Goal: Task Accomplishment & Management: Use online tool/utility

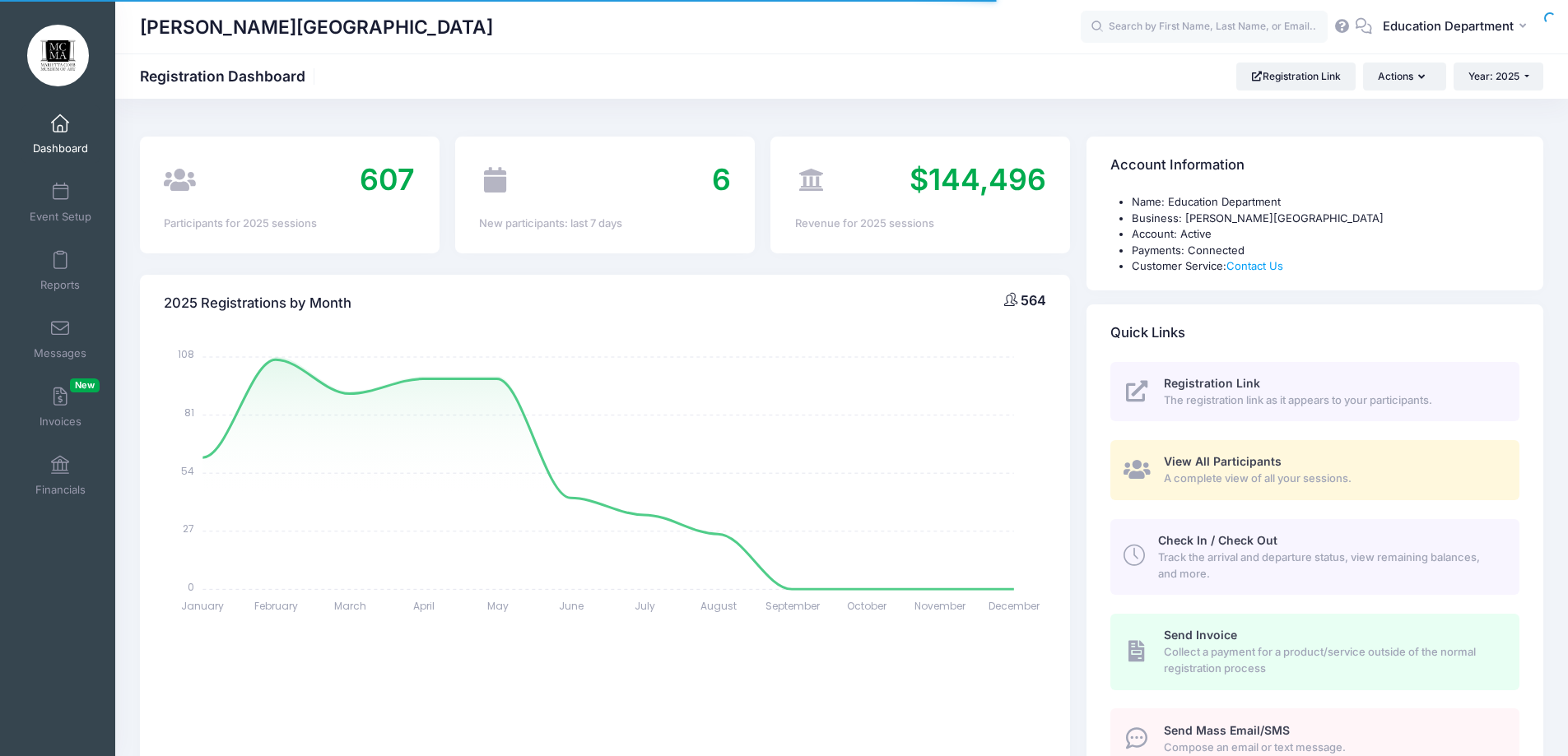
select select
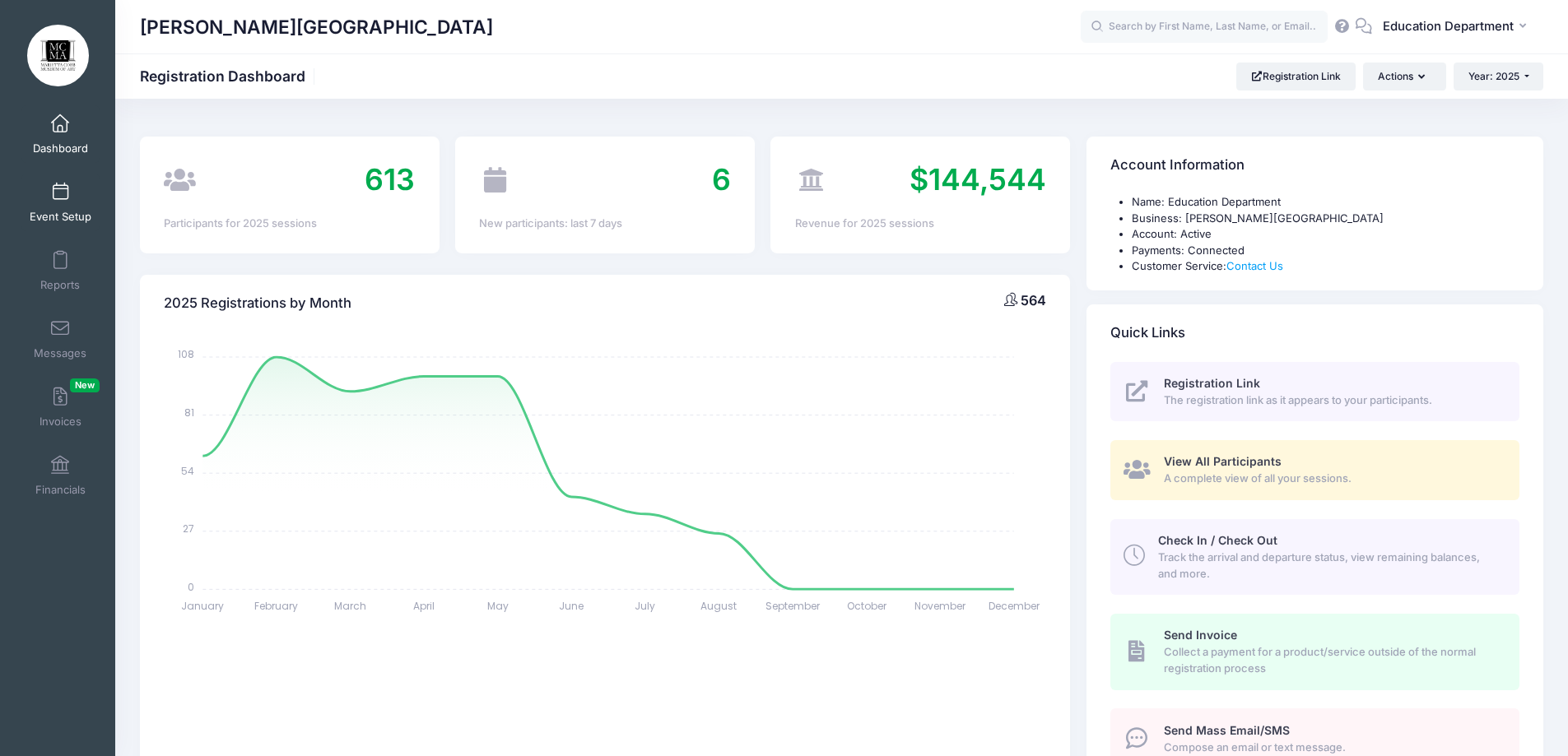
click at [61, 214] on span "Event Setup" at bounding box center [60, 216] width 61 height 14
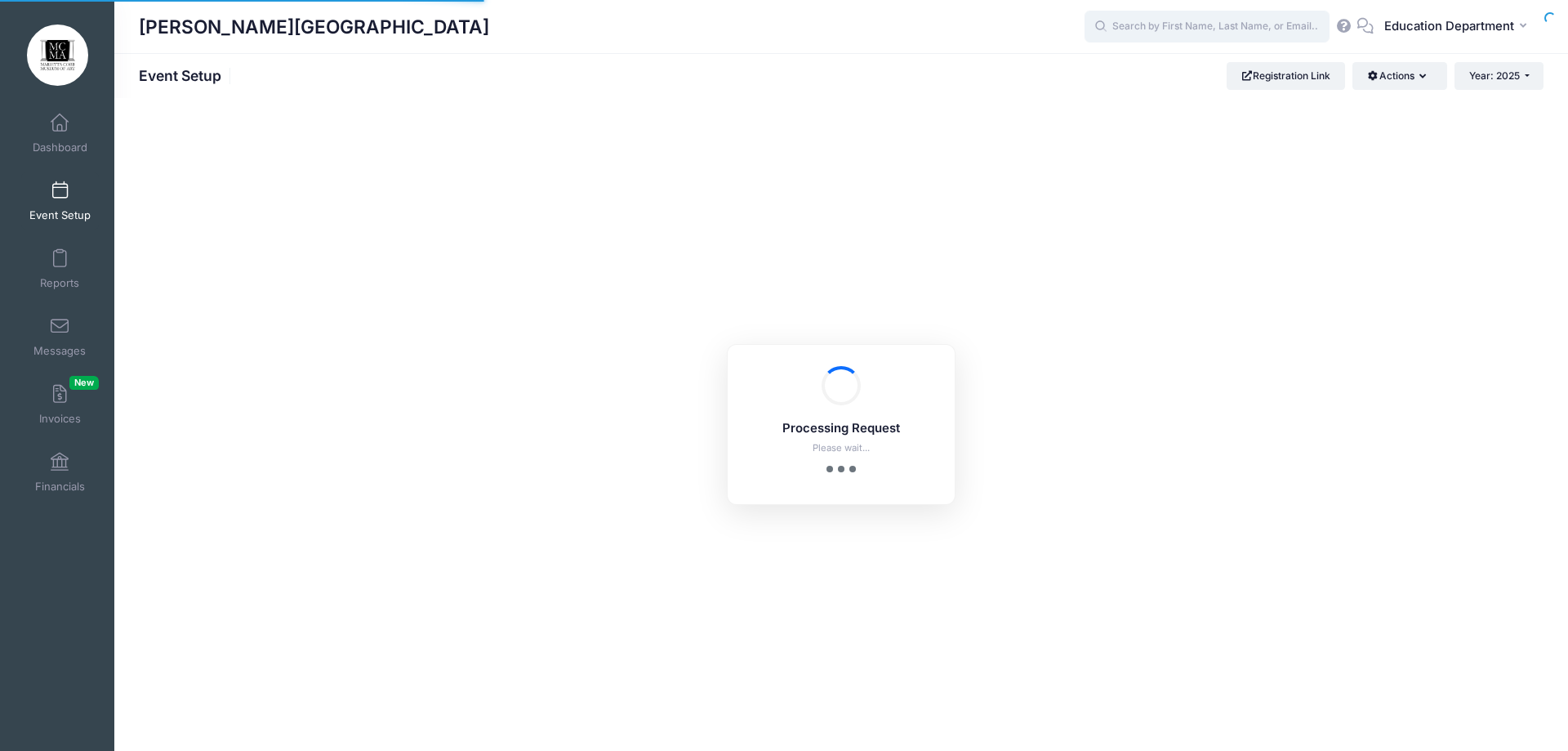
click at [1146, 27] on input "text" at bounding box center [1206, 27] width 245 height 33
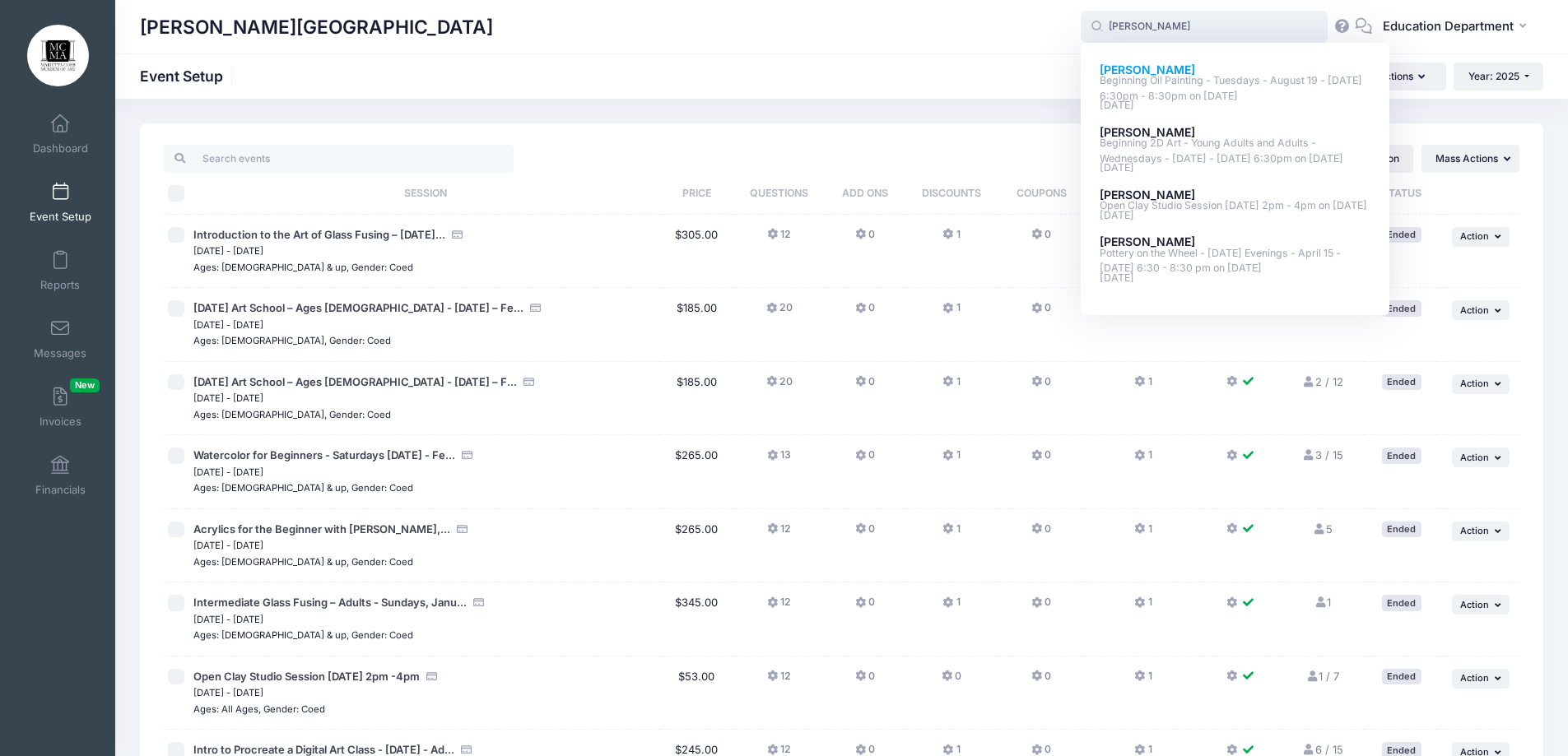
click at [1117, 70] on strong "[PERSON_NAME]" at bounding box center [1147, 69] width 95 height 14
type input "[PERSON_NAME] (Beginning Oil Painting - Tuesdays - August 19 - [DATE] 6:30pm - …"
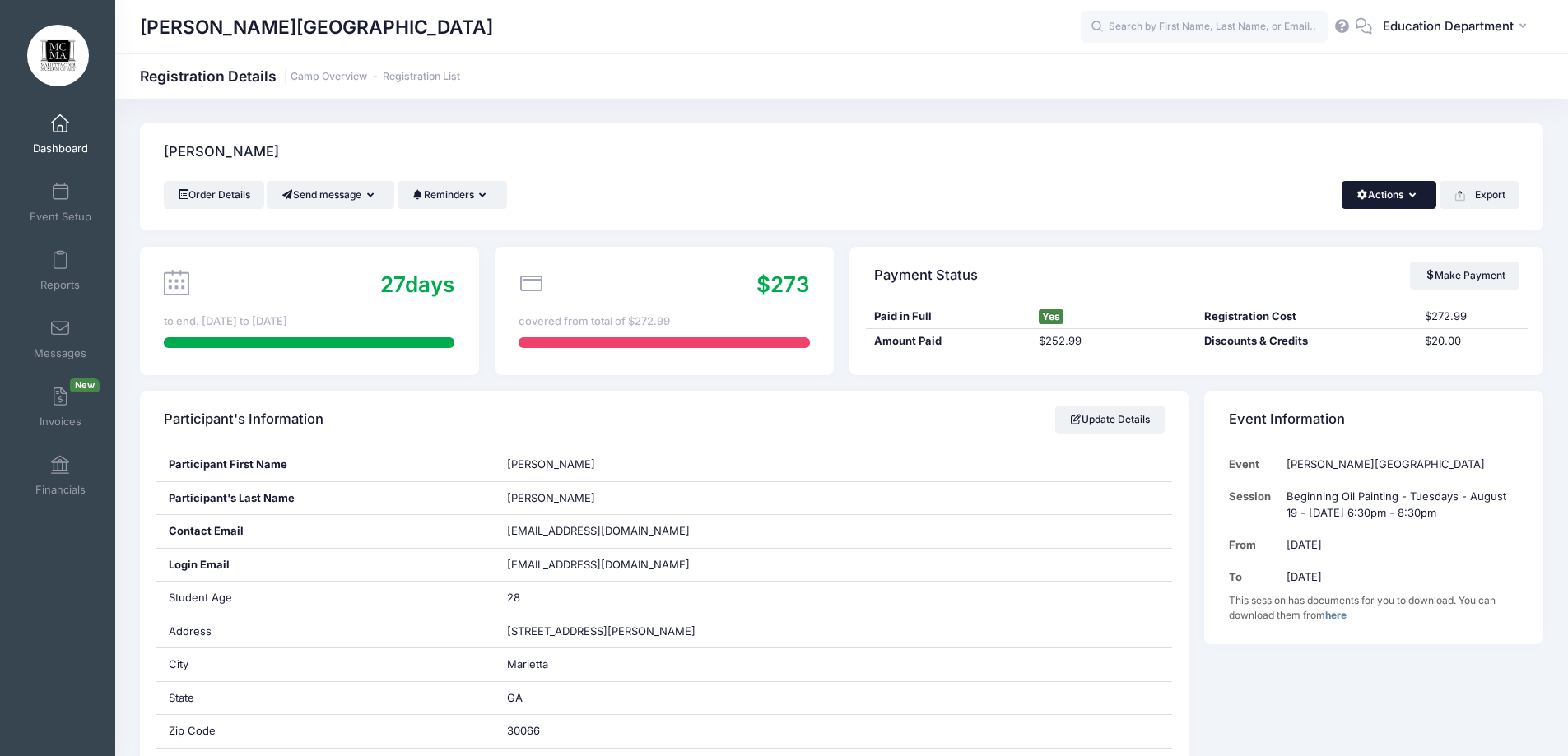
click at [1422, 198] on button "Actions" at bounding box center [1389, 194] width 95 height 28
click at [1030, 198] on div "Order Details Send message Send Email Send SMS Reminders Send Payment Reminder …" at bounding box center [841, 194] width 1355 height 28
click at [1464, 197] on icon "button" at bounding box center [1460, 197] width 10 height 8
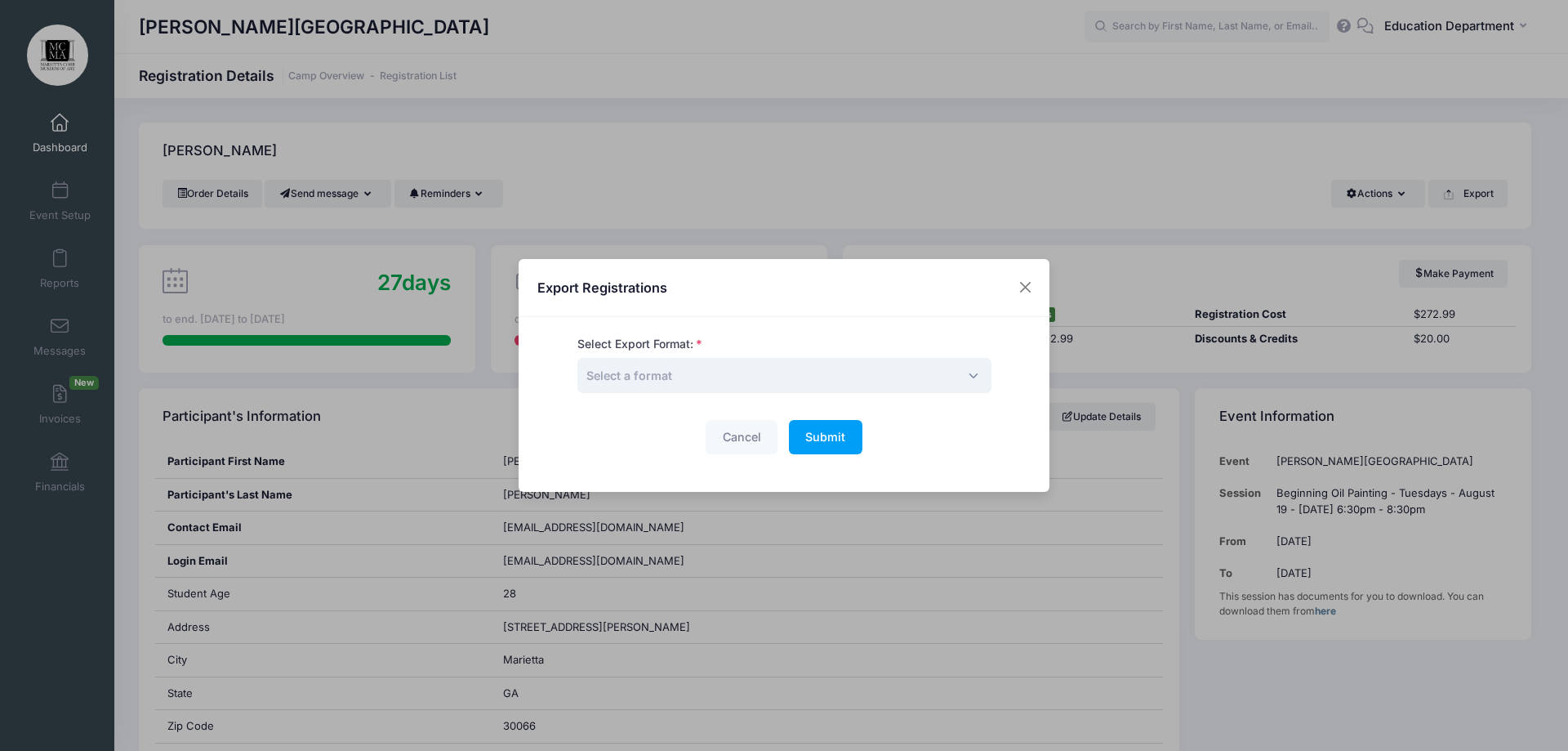
click at [762, 373] on span "Select a format" at bounding box center [785, 375] width 414 height 35
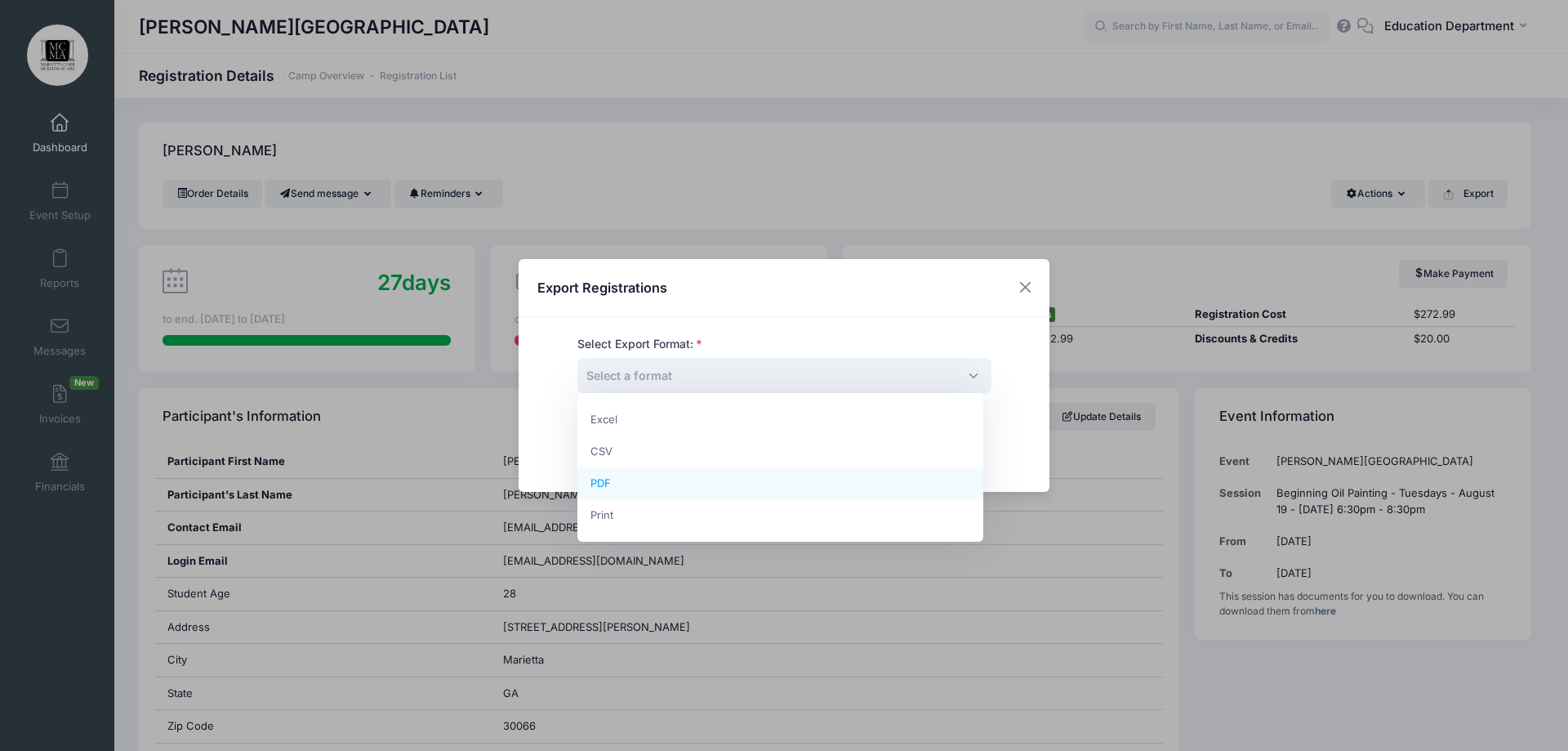
select select "pdf"
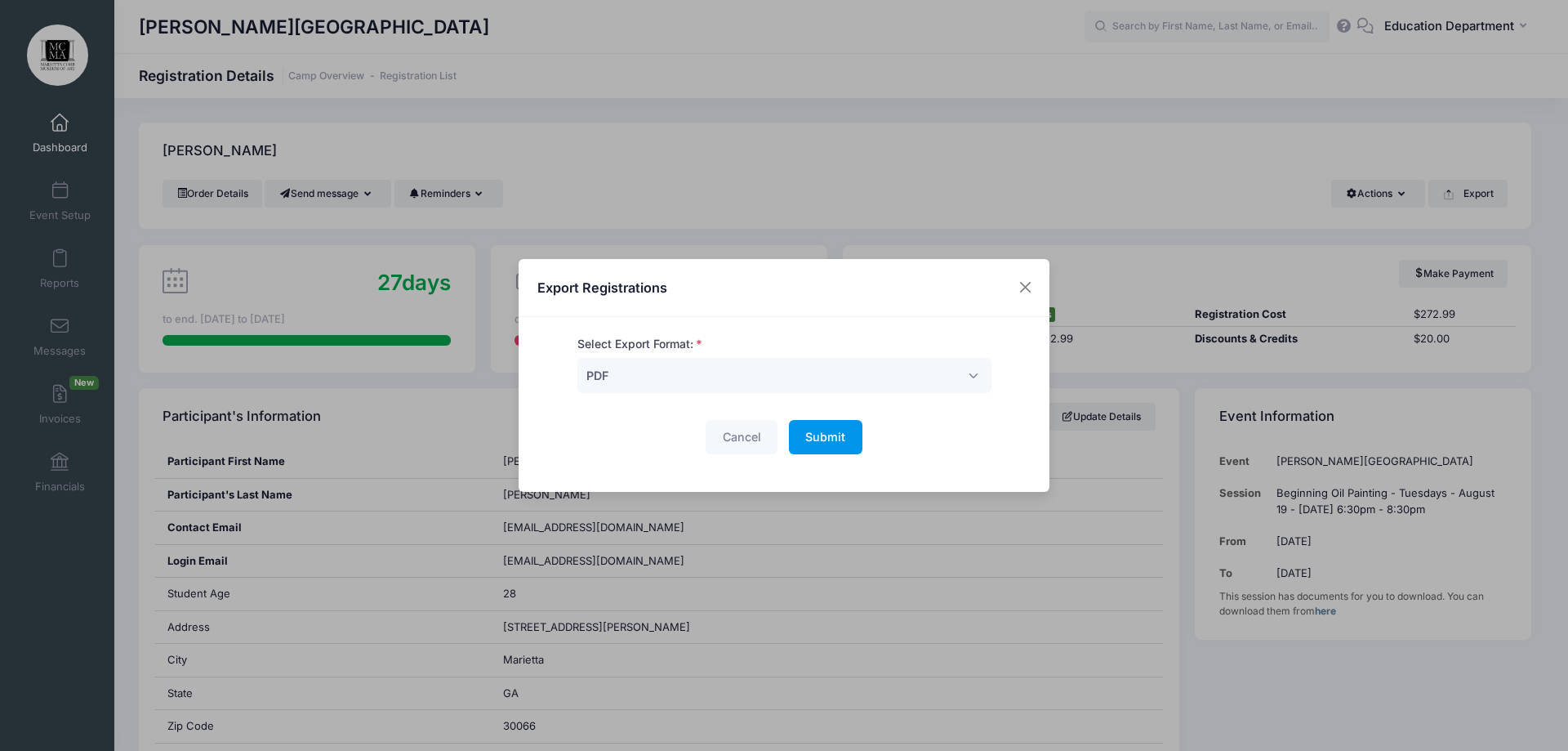
click at [822, 436] on span "Submit" at bounding box center [826, 437] width 40 height 14
